Goal: Task Accomplishment & Management: Complete application form

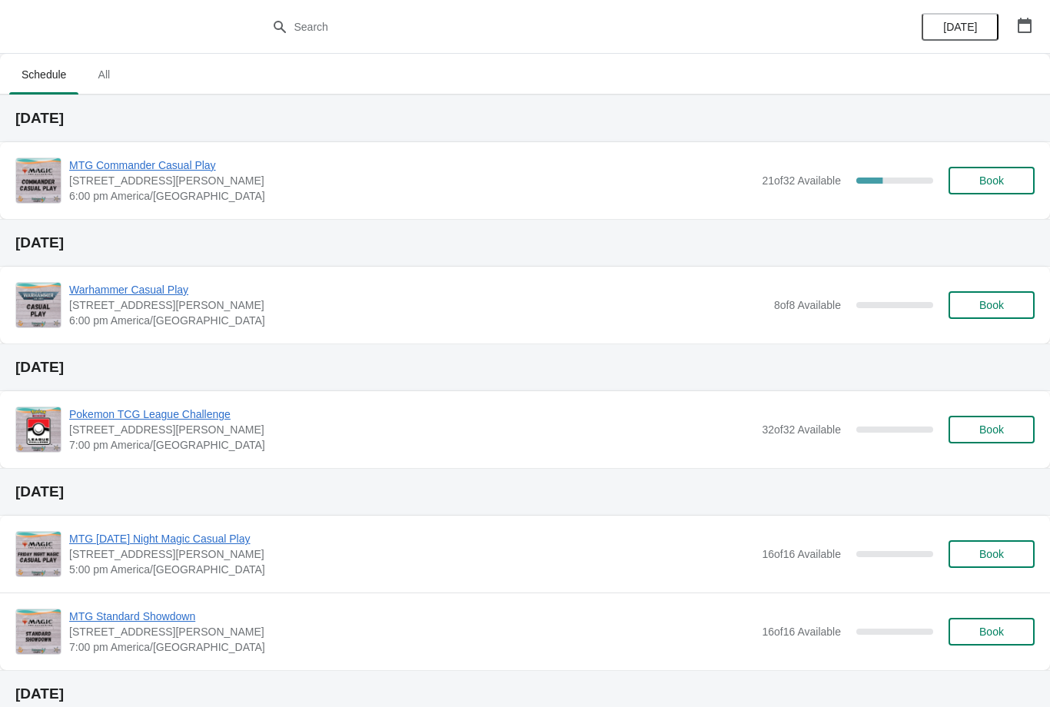
click at [983, 170] on button "Book" at bounding box center [991, 181] width 86 height 28
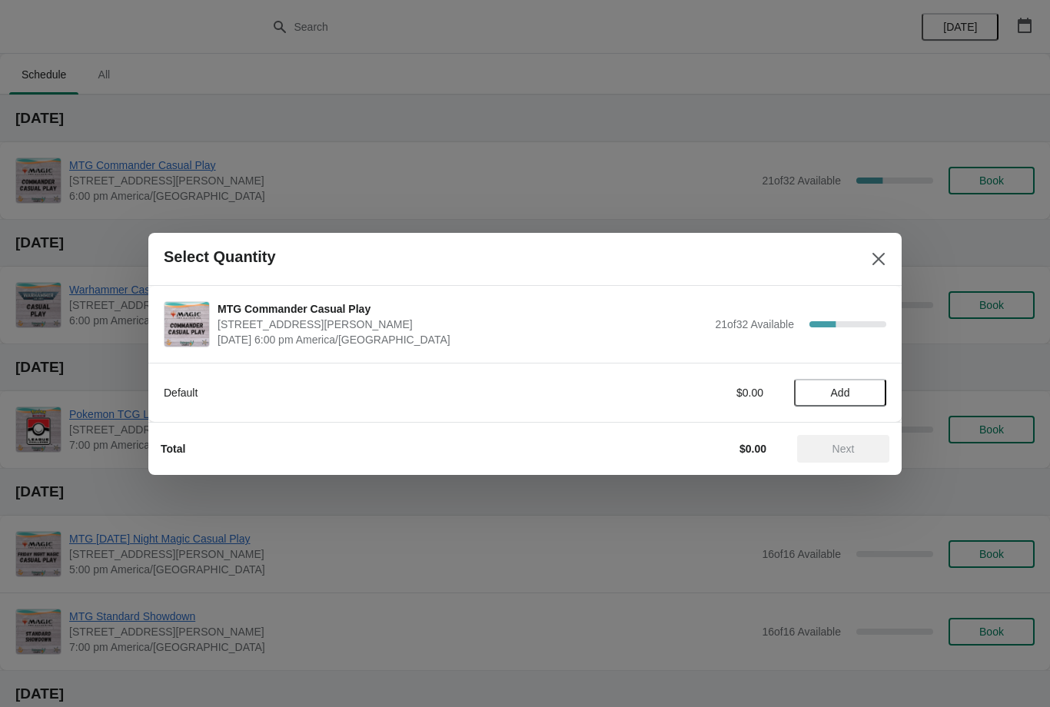
click at [845, 400] on button "Add" at bounding box center [840, 393] width 92 height 28
click at [835, 453] on span "Next" at bounding box center [843, 449] width 22 height 12
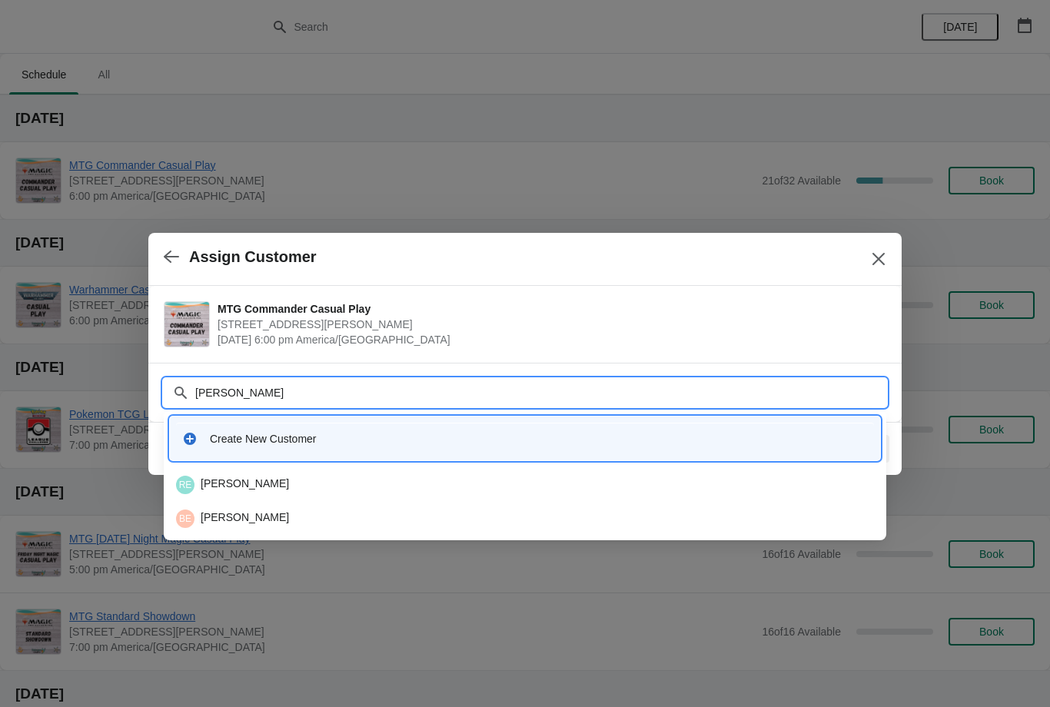
type input "Einhorn"
click at [297, 524] on div "BE Brad Einhorn" at bounding box center [525, 519] width 698 height 18
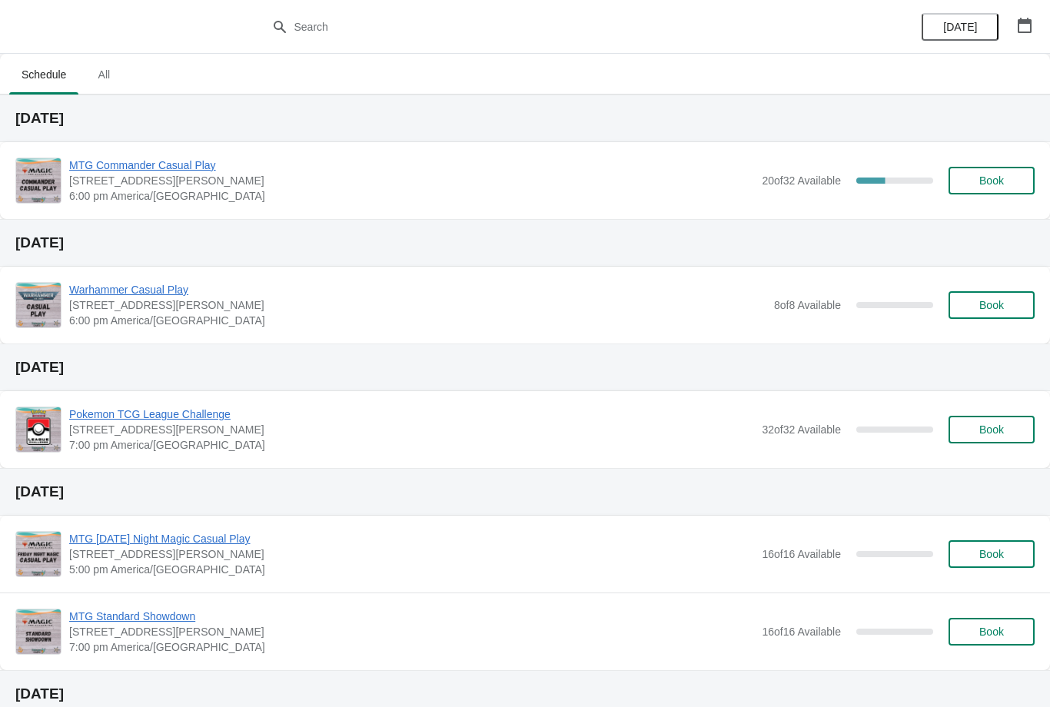
click at [973, 174] on button "Book" at bounding box center [991, 181] width 86 height 28
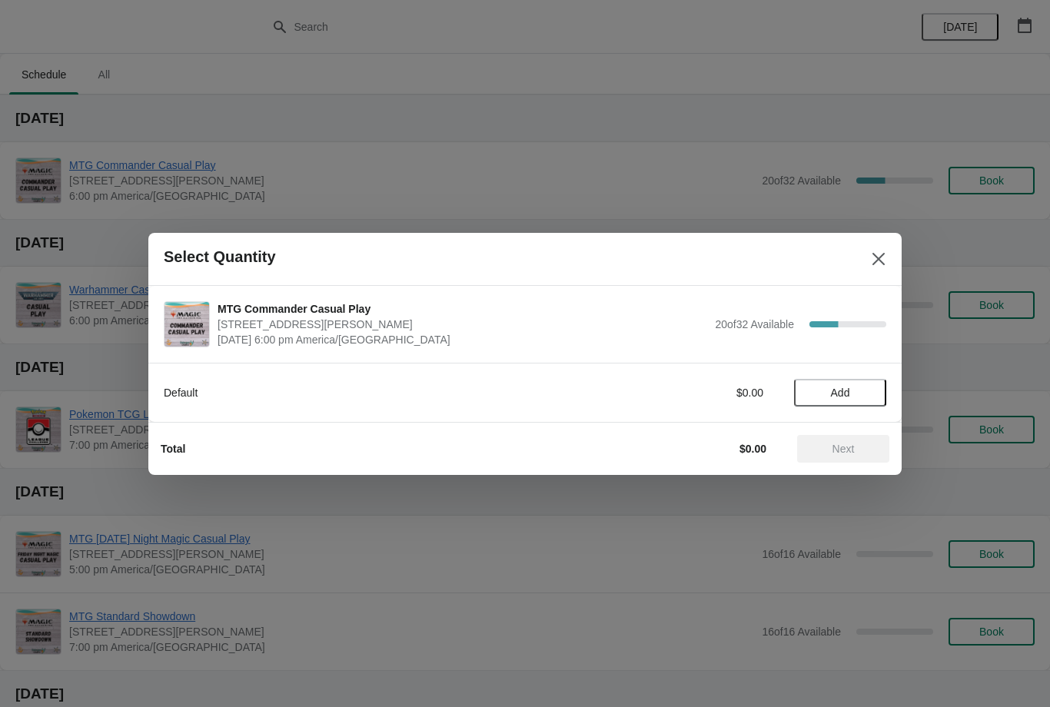
click at [841, 424] on div "Total $0.00 Next" at bounding box center [518, 443] width 741 height 40
click at [868, 392] on span "Add" at bounding box center [840, 393] width 65 height 12
click at [856, 443] on span "Next" at bounding box center [843, 449] width 68 height 12
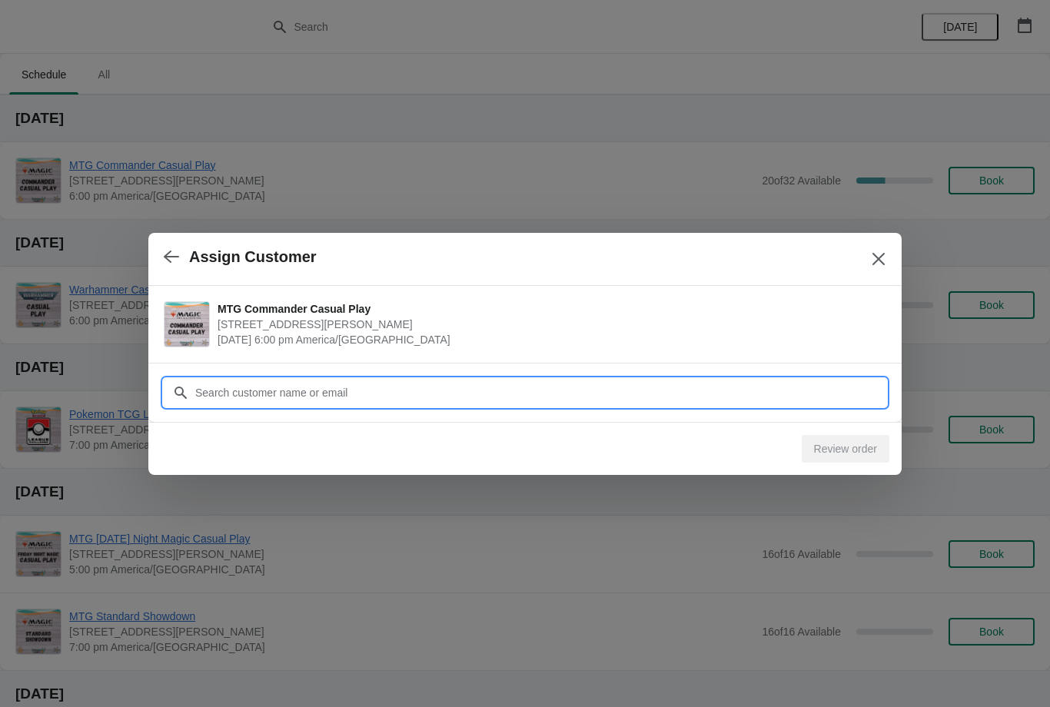
click at [450, 390] on input "Customer" at bounding box center [540, 393] width 692 height 28
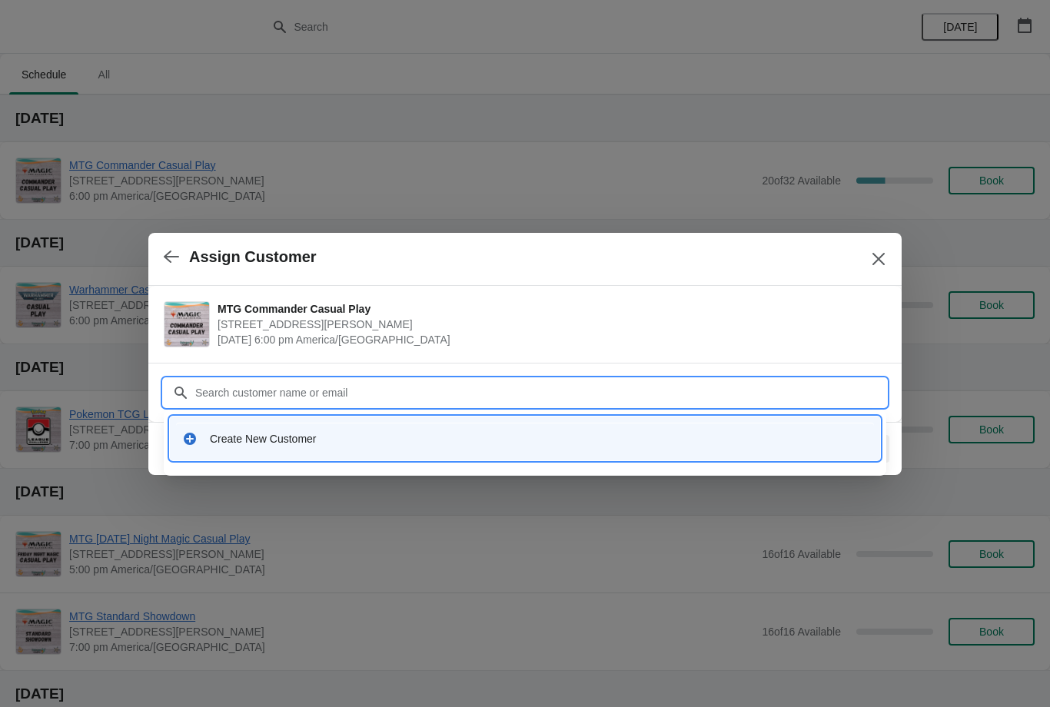
type input "B"
type input "Lav"
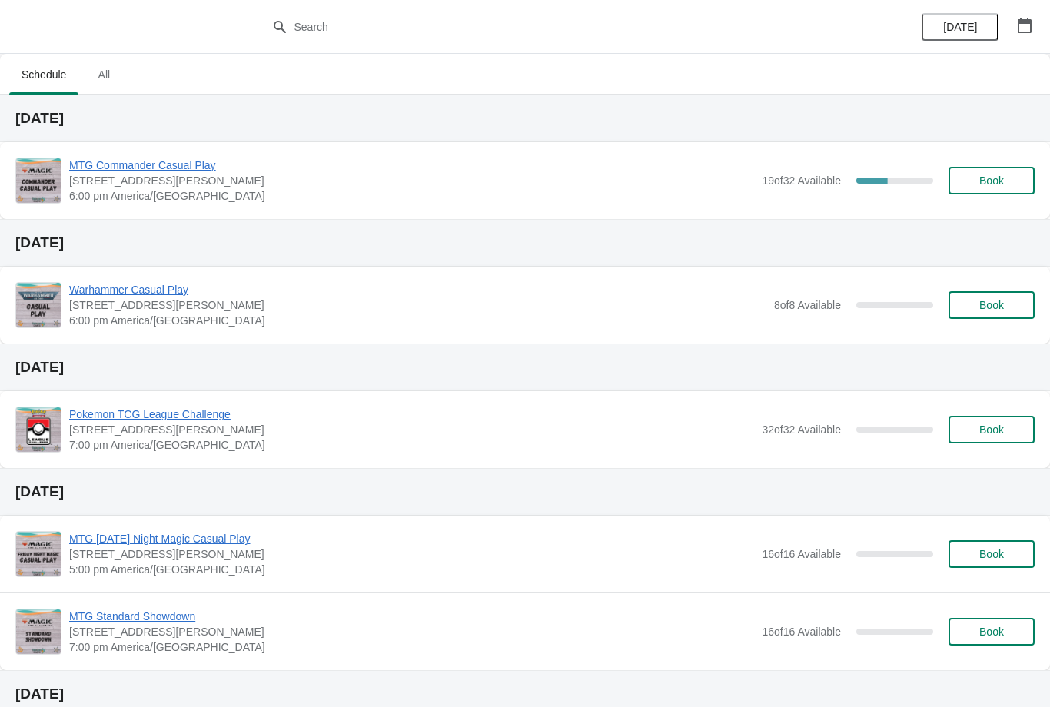
click at [975, 174] on button "Book" at bounding box center [991, 181] width 86 height 28
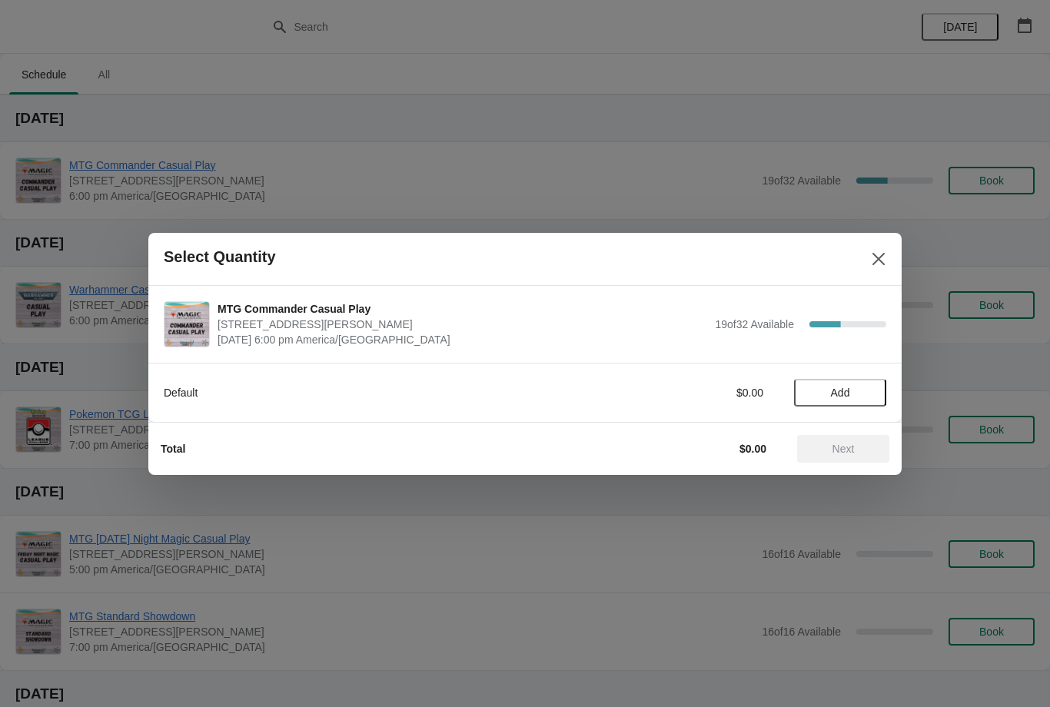
click at [838, 391] on span "Add" at bounding box center [840, 393] width 19 height 12
click at [847, 440] on button "Next" at bounding box center [843, 449] width 92 height 28
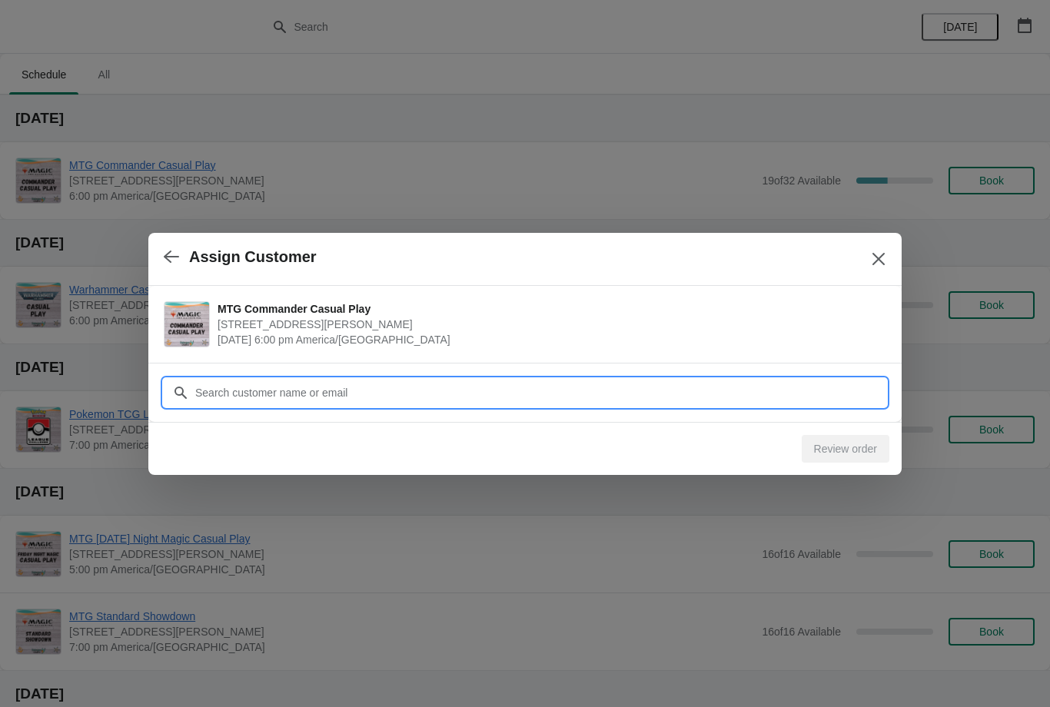
click at [403, 388] on input "Customer" at bounding box center [540, 393] width 692 height 28
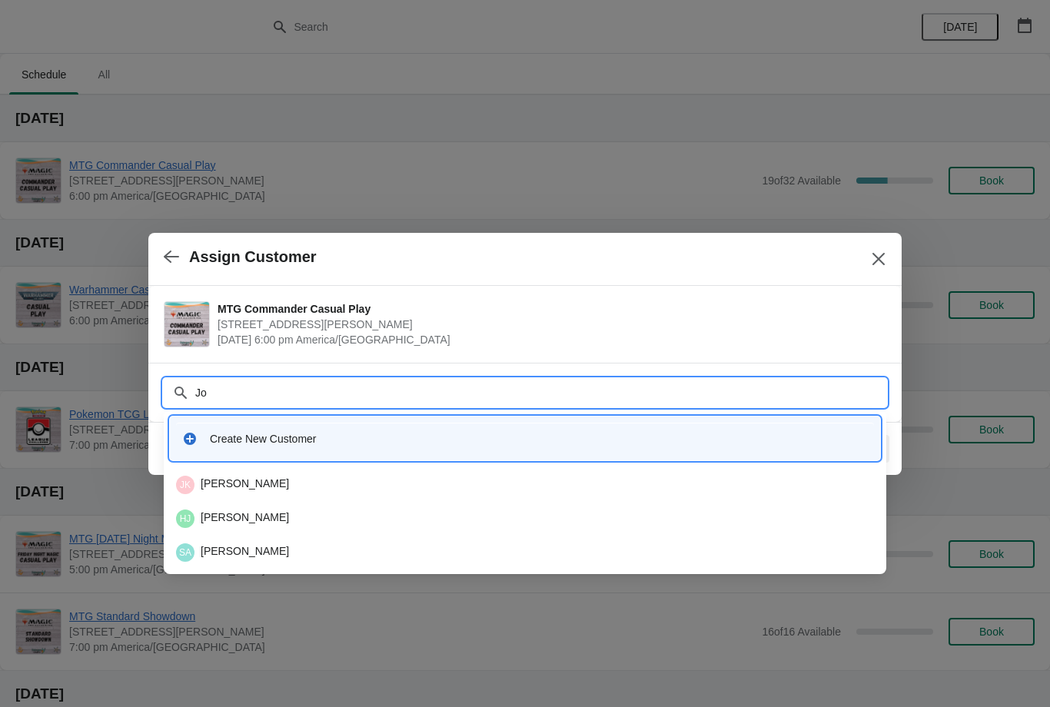
type input "Joe"
click at [282, 483] on div "JK Joe Kennon" at bounding box center [525, 485] width 698 height 18
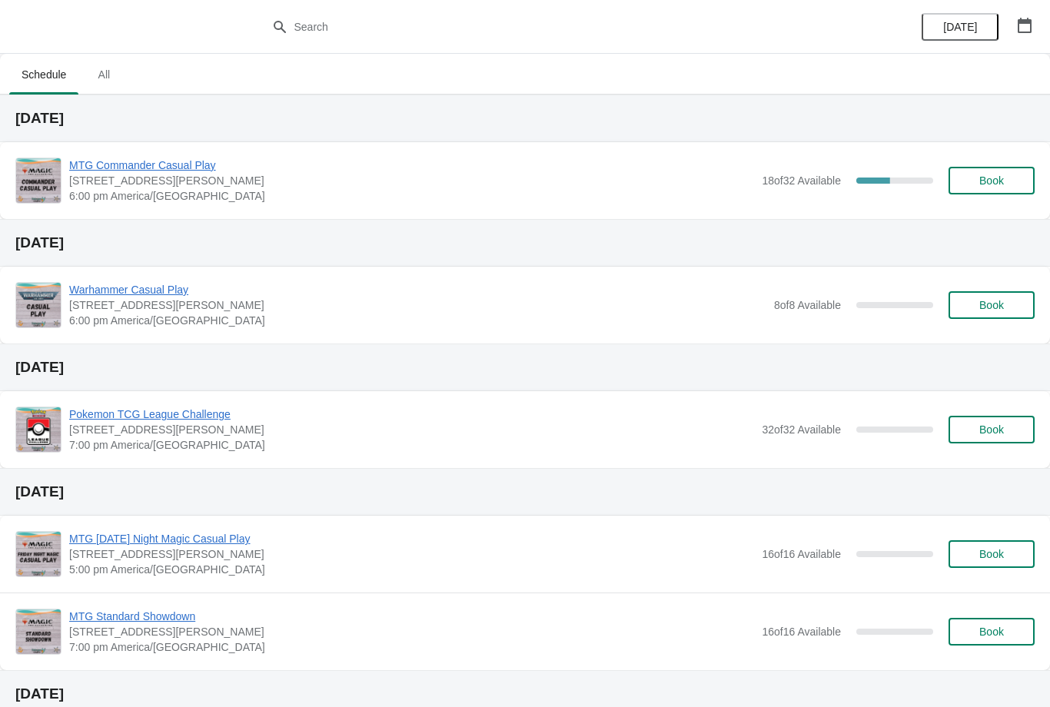
click at [985, 175] on span "Book" at bounding box center [991, 180] width 25 height 12
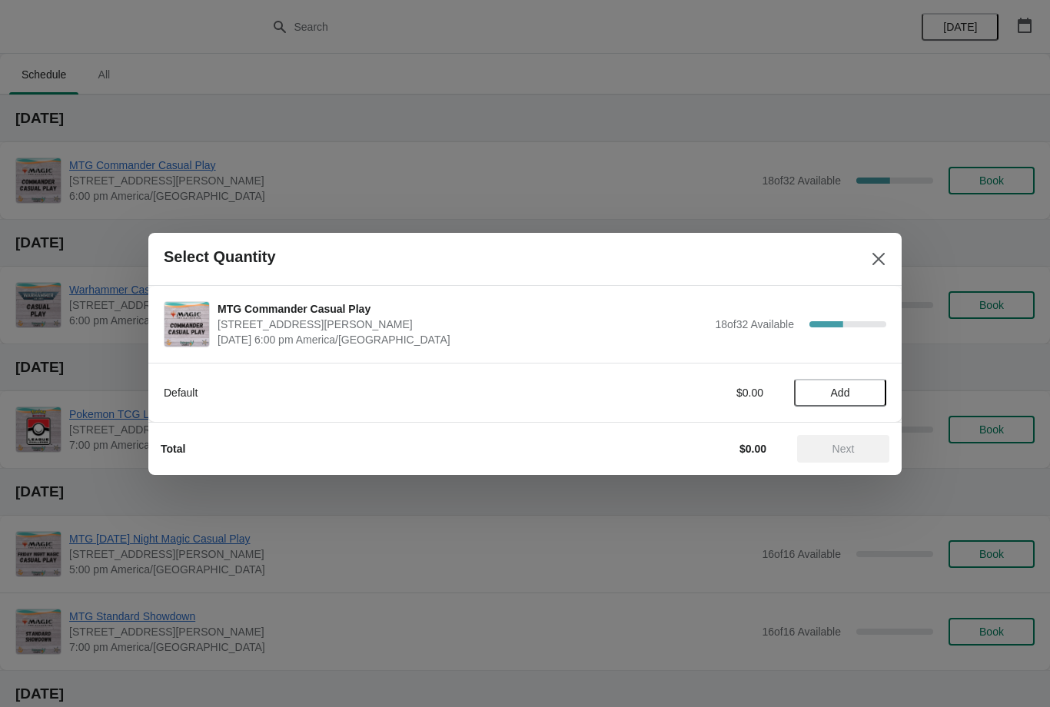
click at [822, 389] on span "Add" at bounding box center [840, 393] width 65 height 12
click at [841, 451] on span "Next" at bounding box center [843, 449] width 22 height 12
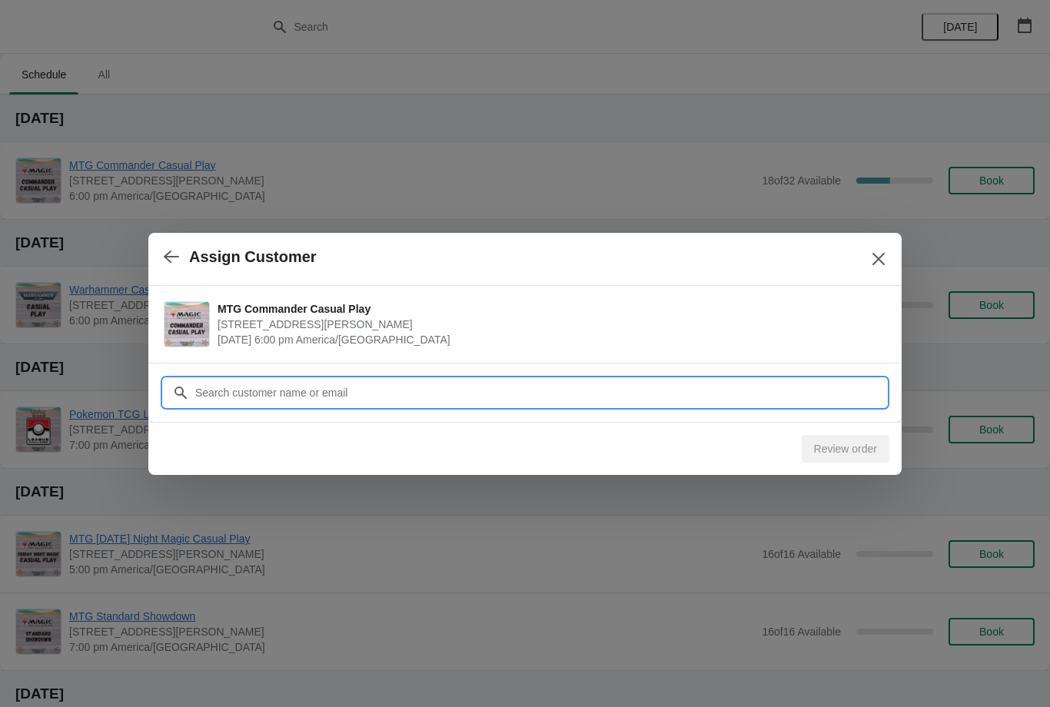
click at [463, 389] on input "Customer" at bounding box center [540, 393] width 692 height 28
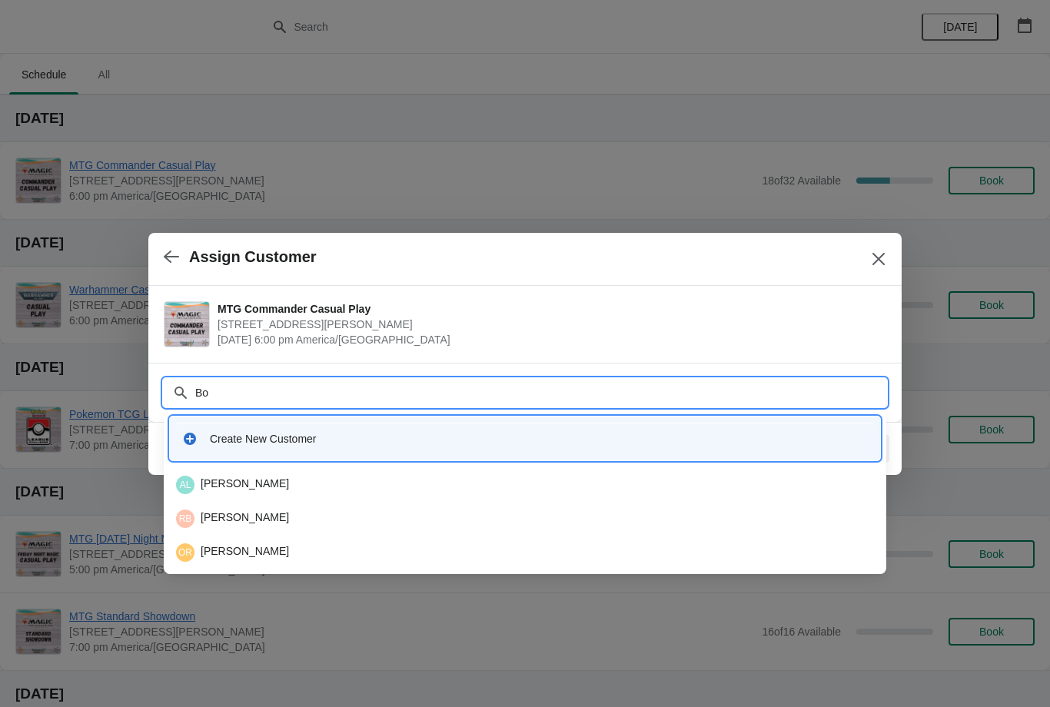
type input "Bou"
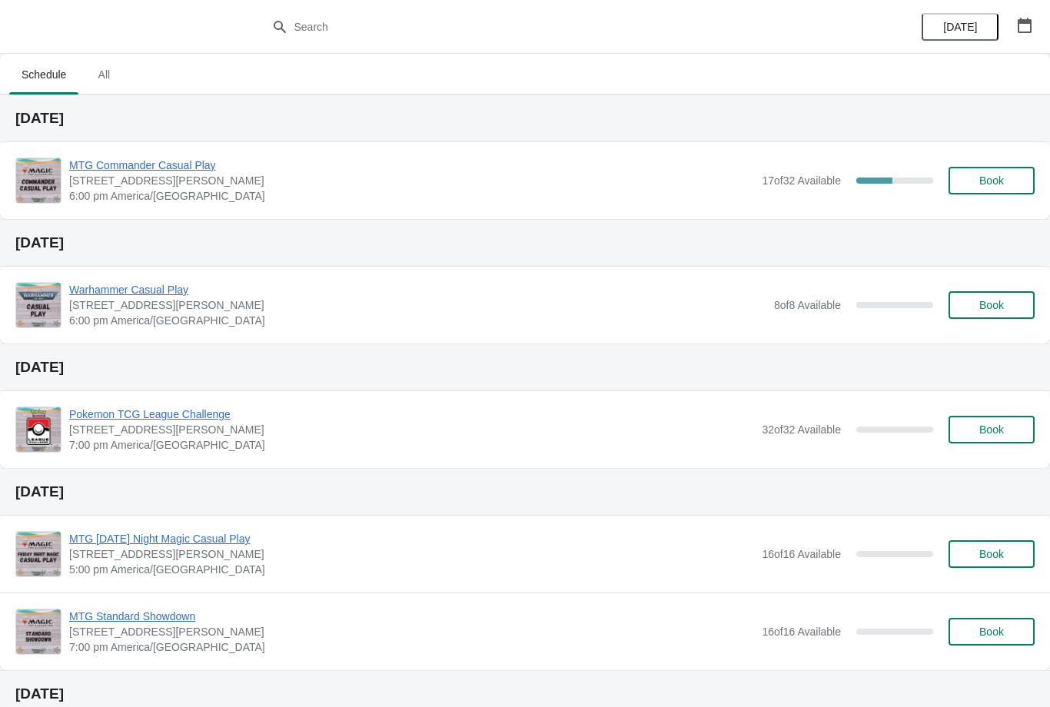
click at [993, 174] on span "Book" at bounding box center [991, 180] width 25 height 12
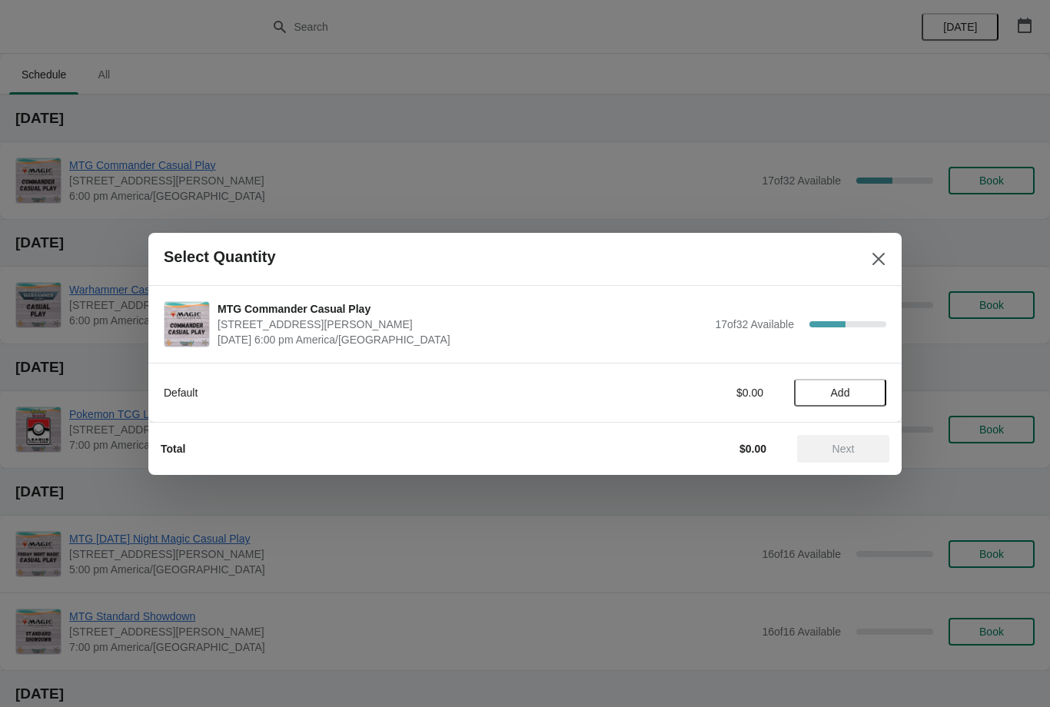
click at [826, 397] on span "Add" at bounding box center [840, 393] width 65 height 12
click at [830, 447] on span "Next" at bounding box center [843, 449] width 68 height 12
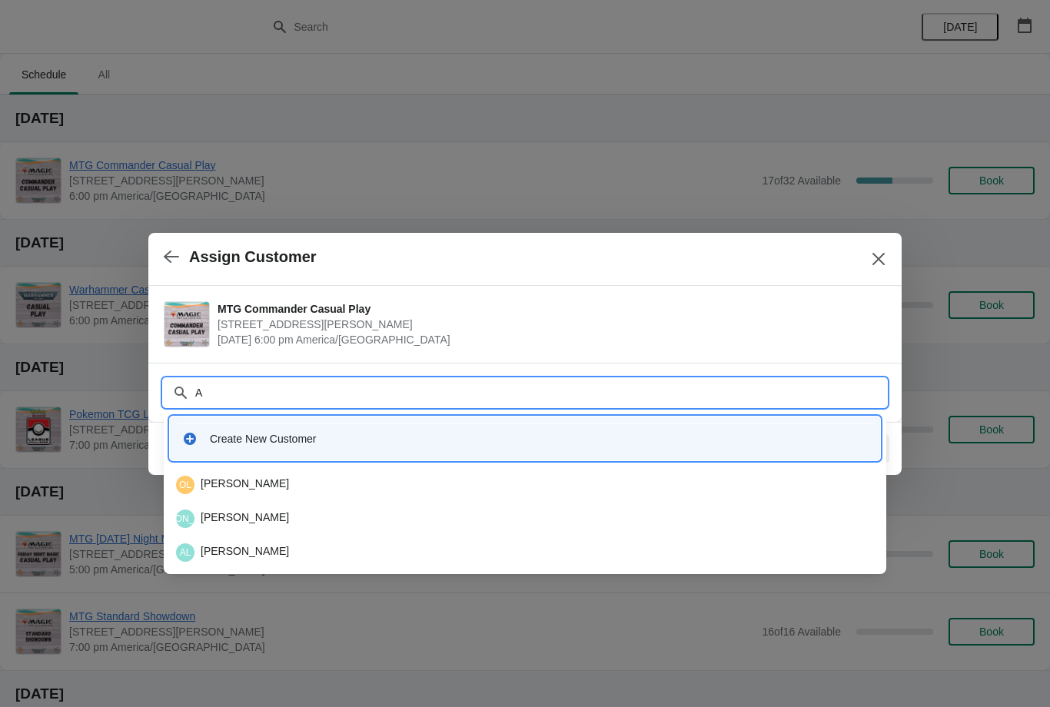
type input "Al"
click at [265, 542] on div "AW Alan Welsh" at bounding box center [525, 552] width 710 height 31
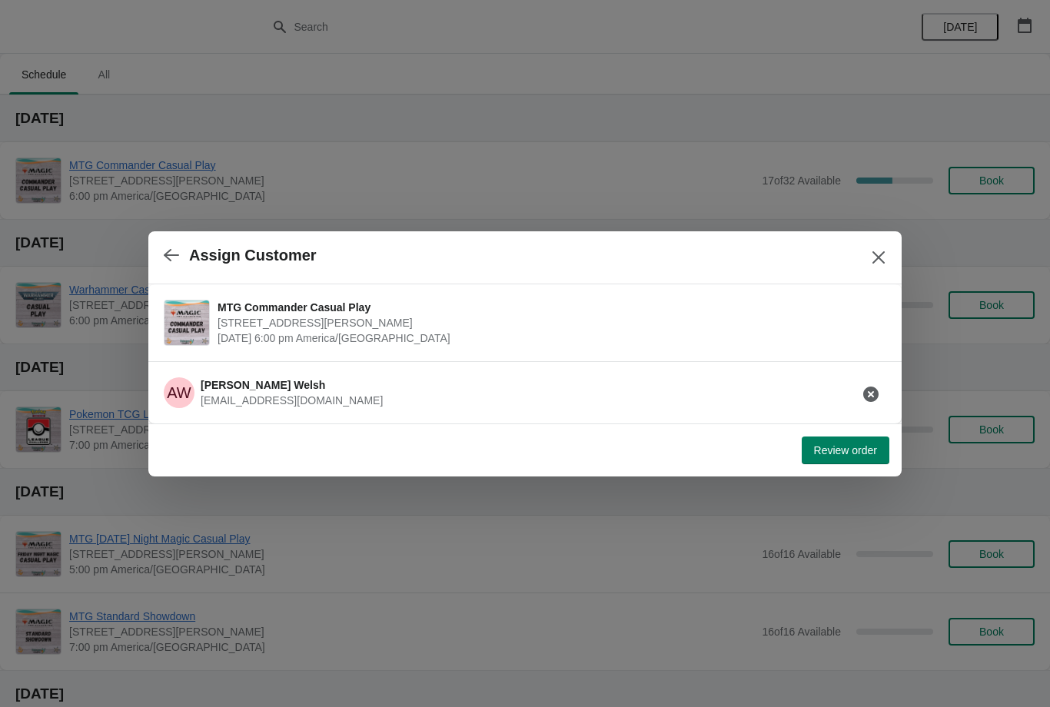
click at [826, 457] on span "Review order" at bounding box center [845, 450] width 63 height 12
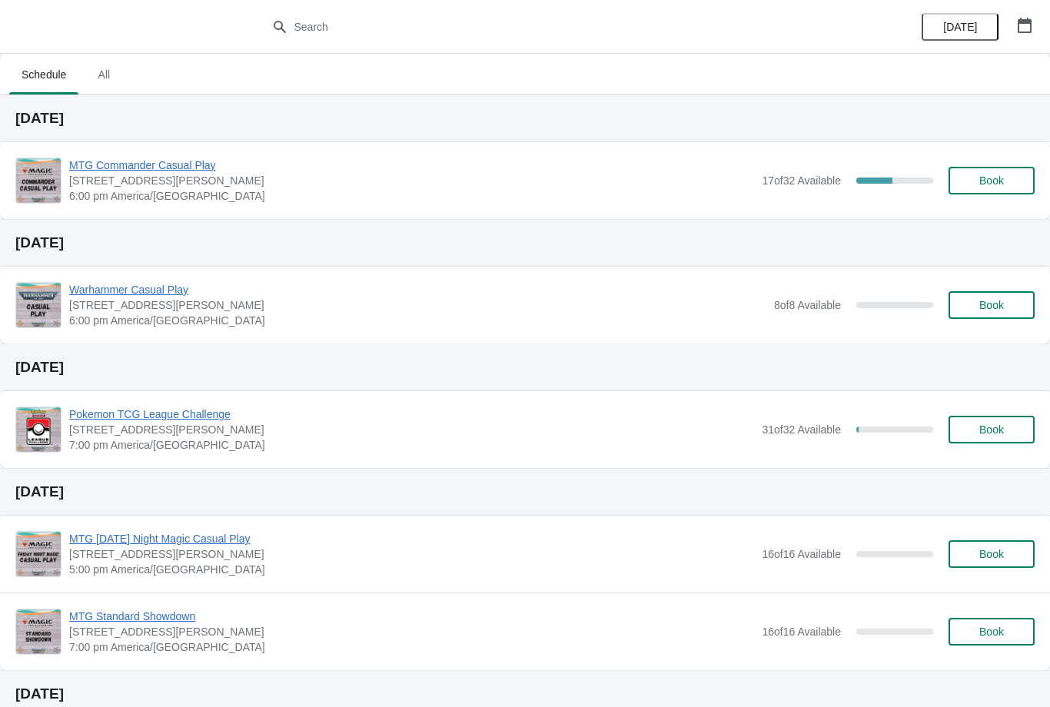
click at [1000, 188] on button "Book" at bounding box center [991, 181] width 86 height 28
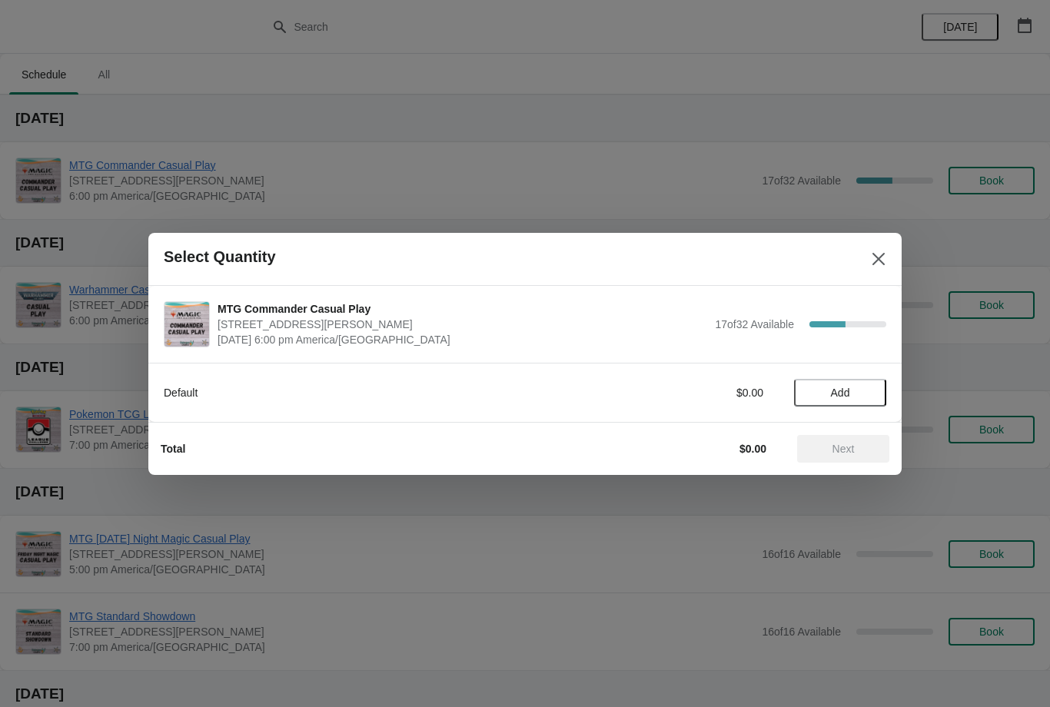
click at [839, 391] on span "Add" at bounding box center [840, 393] width 19 height 12
click at [844, 461] on button "Next" at bounding box center [843, 449] width 92 height 28
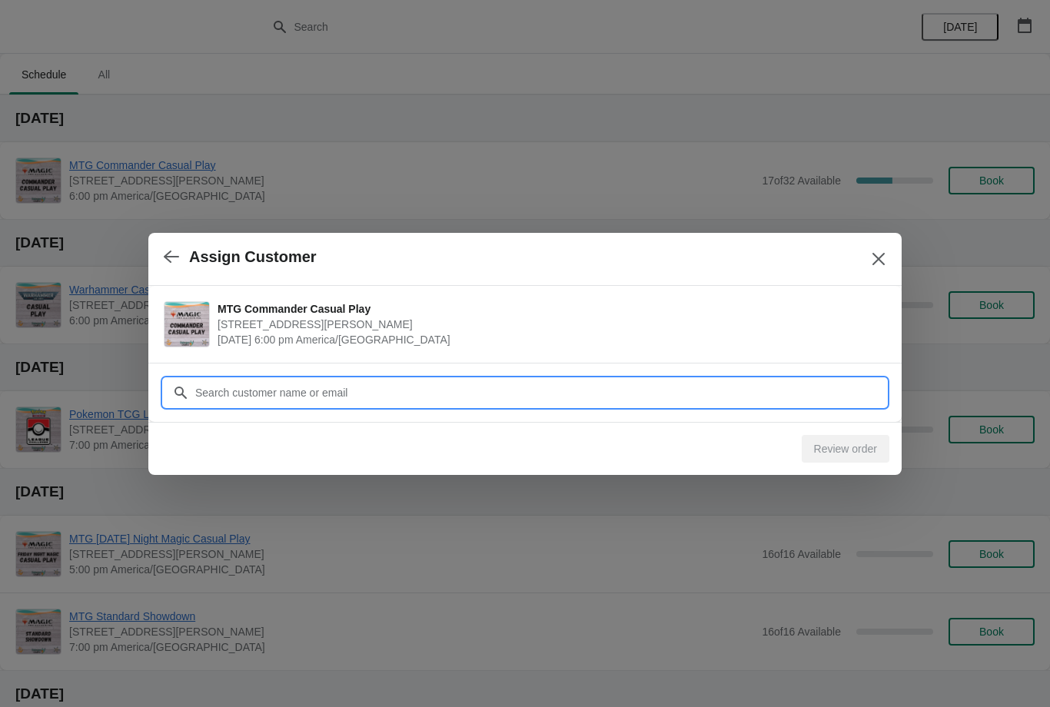
click at [563, 379] on input "Customer" at bounding box center [540, 393] width 692 height 28
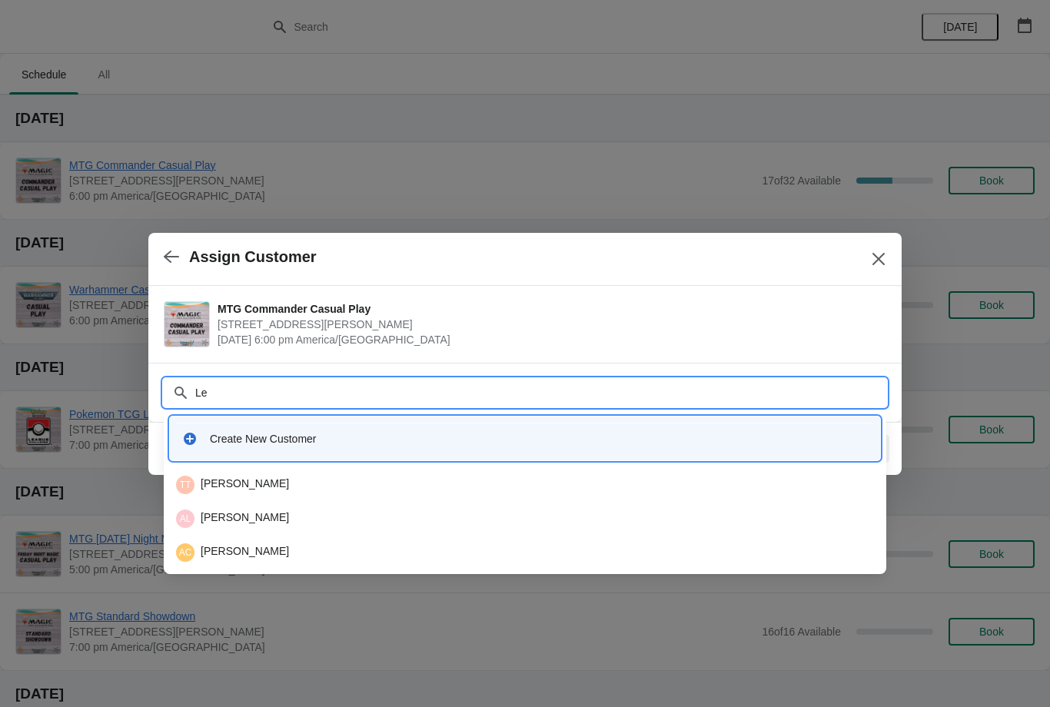
type input "L"
type input "[PERSON_NAME]"
